Goal: Information Seeking & Learning: Learn about a topic

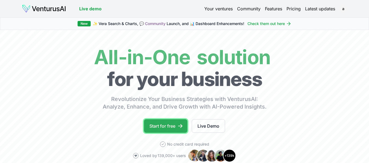
click at [158, 127] on link "Start for free" at bounding box center [165, 127] width 43 height 14
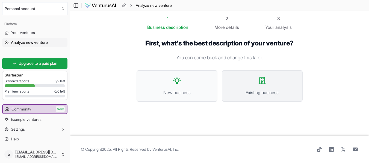
click at [262, 84] on icon at bounding box center [262, 80] width 7 height 7
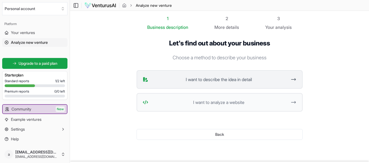
click at [219, 80] on span "I want to describe the idea in detail" at bounding box center [218, 79] width 137 height 7
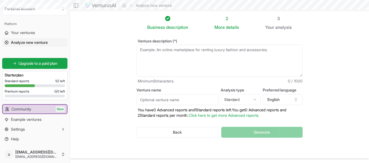
click at [145, 49] on textarea "Venture description (*)" at bounding box center [219, 61] width 166 height 32
click at [151, 50] on textarea "Venture description (*)" at bounding box center [219, 61] width 166 height 32
paste textarea "Myralis (Pharma) Analyze the Brazilian pharmaceutical company Myralis focusing …"
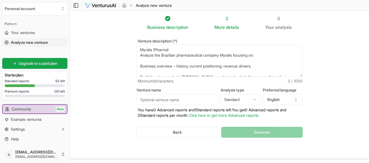
scroll to position [79, 0]
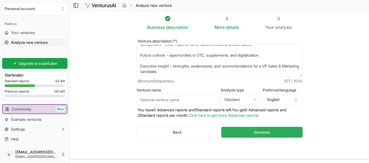
type textarea "Myralis (Pharma) Analyze the Brazilian pharmaceutical company Myralis focusing …"
click at [264, 133] on span "Generate" at bounding box center [261, 132] width 16 height 5
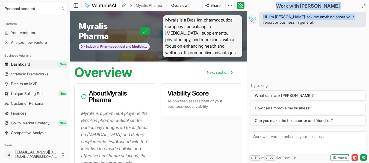
drag, startPoint x: 368, startPoint y: 17, endPoint x: 372, endPoint y: 35, distance: 18.7
click at [368, 35] on html "We value your privacy We use cookies to enhance your browsing experience, serve…" at bounding box center [184, 81] width 369 height 163
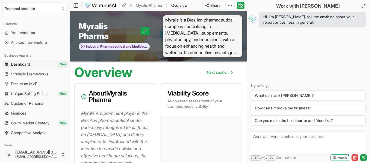
click at [180, 5] on span "Overview" at bounding box center [179, 5] width 16 height 5
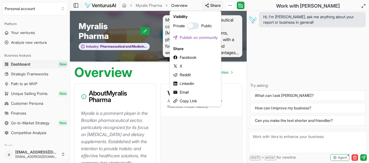
click at [212, 4] on html "We value your privacy We use cookies to enhance your browsing experience, serve…" at bounding box center [184, 81] width 369 height 163
click at [181, 105] on div "Copy Link" at bounding box center [195, 101] width 49 height 9
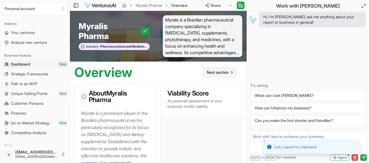
click at [217, 71] on span "Next section" at bounding box center [218, 72] width 22 height 5
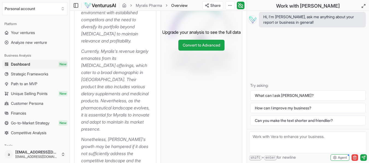
scroll to position [223, 0]
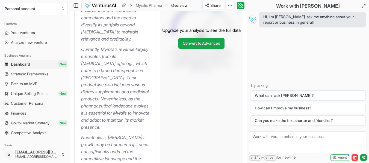
click at [80, 49] on div "Myralis is a prominent player in the Brazilian pharmaceutical sector, particula…" at bounding box center [114, 34] width 81 height 297
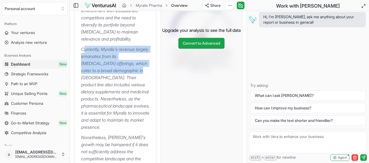
drag, startPoint x: 83, startPoint y: 49, endPoint x: 137, endPoint y: 71, distance: 58.8
click at [137, 71] on p "Currently, Myralis's revenue largely emanates from its [MEDICAL_DATA] offerings…" at bounding box center [116, 88] width 70 height 85
click at [95, 71] on p "Currently, Myralis's revenue largely emanates from its [MEDICAL_DATA] offerings…" at bounding box center [116, 88] width 70 height 85
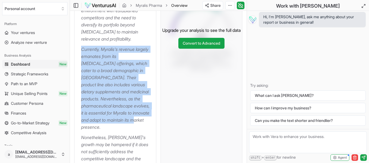
drag, startPoint x: 82, startPoint y: 50, endPoint x: 132, endPoint y: 120, distance: 86.1
click at [132, 120] on p "Currently, Myralis's revenue largely emanates from its [MEDICAL_DATA] offerings…" at bounding box center [116, 88] width 70 height 85
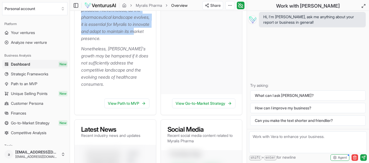
scroll to position [318, 0]
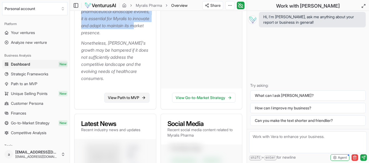
click at [123, 93] on link "View Path to MVP" at bounding box center [126, 98] width 45 height 10
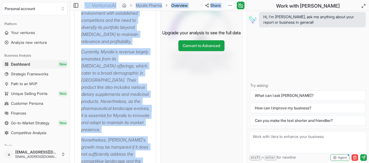
scroll to position [209, 0]
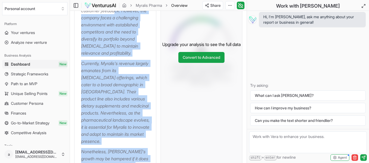
drag, startPoint x: 103, startPoint y: 73, endPoint x: 83, endPoint y: 20, distance: 56.3
click at [83, 20] on div "Myralis is a prominent player in the Brazilian pharmaceutical sector, particula…" at bounding box center [114, 49] width 81 height 297
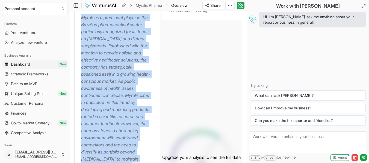
scroll to position [89, 0]
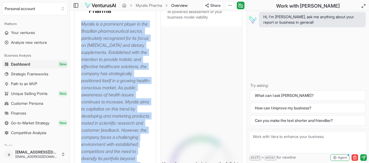
copy div "Myralis is a prominent player in the Brazilian pharmaceutical sector, particula…"
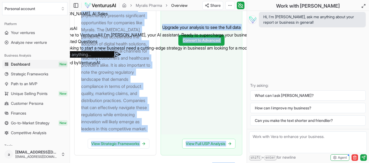
scroll to position [903, 0]
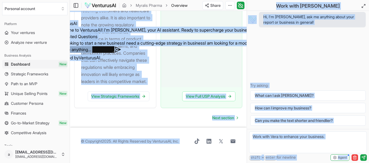
drag, startPoint x: 82, startPoint y: 50, endPoint x: 145, endPoint y: 74, distance: 67.6
copy body "The Brazilian pharmaceutical industry is one of the largest in [GEOGRAPHIC_DATA…"
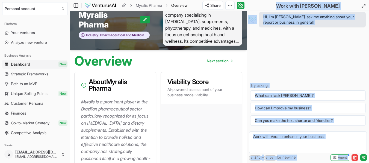
scroll to position [0, 0]
